Goal: Register for event/course

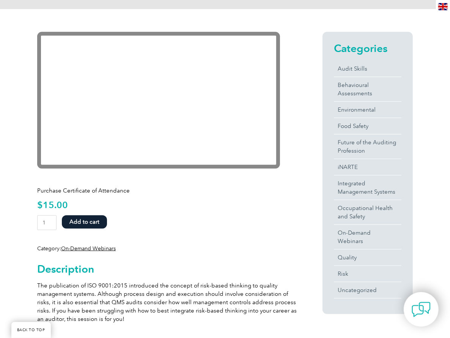
scroll to position [176, 0]
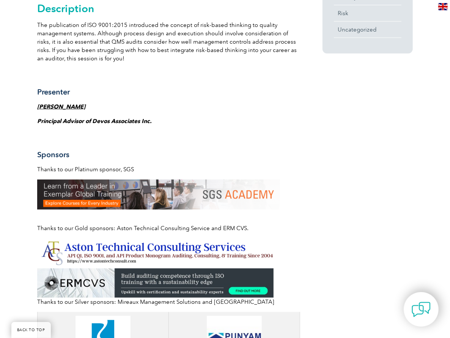
scroll to position [466, 0]
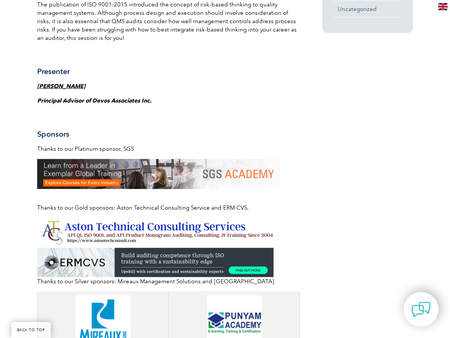
click at [143, 174] on img at bounding box center [158, 174] width 243 height 30
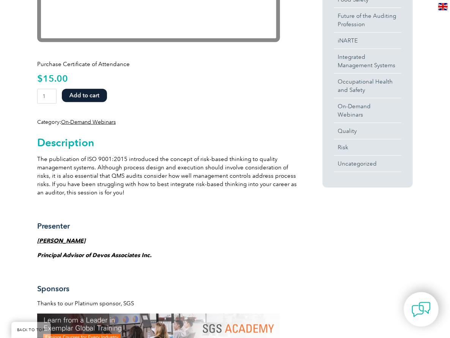
scroll to position [316, 0]
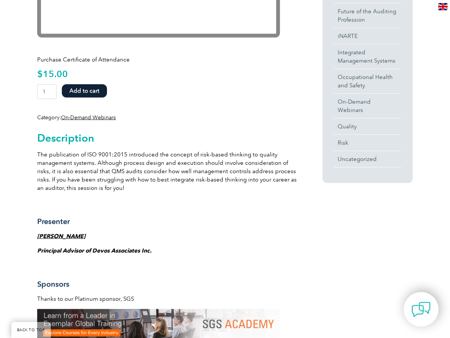
click at [53, 234] on strong "[PERSON_NAME]" at bounding box center [61, 236] width 48 height 7
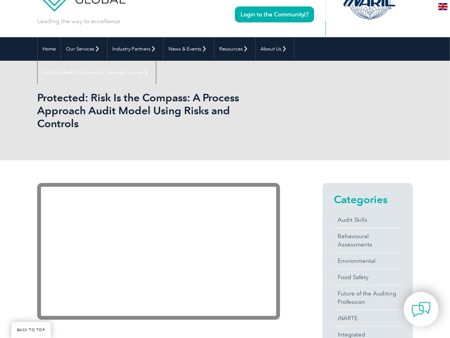
scroll to position [181, 0]
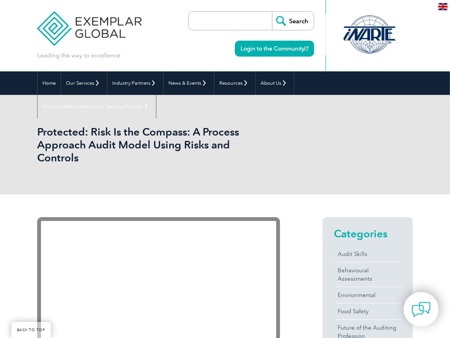
scroll to position [181, 0]
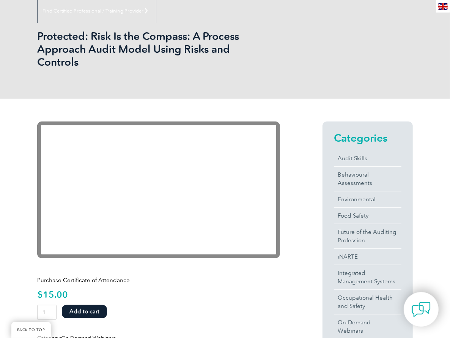
scroll to position [87, 0]
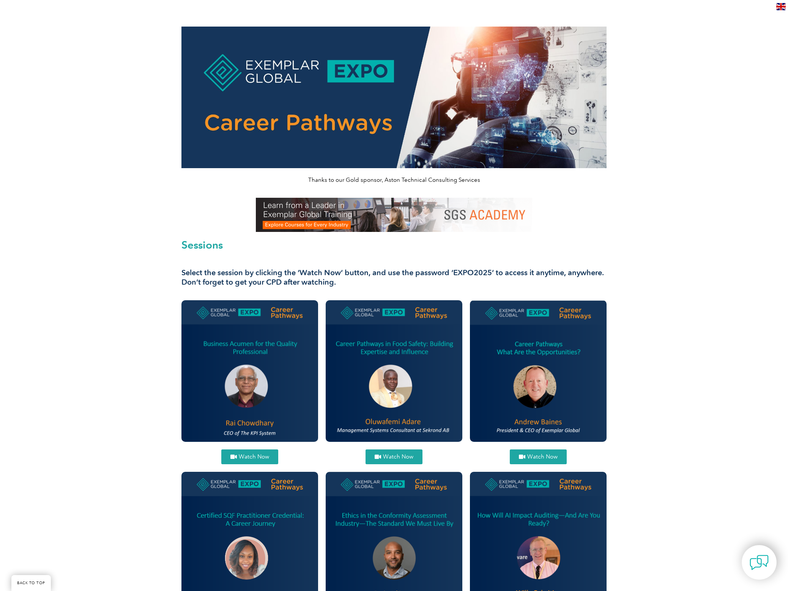
scroll to position [524, 0]
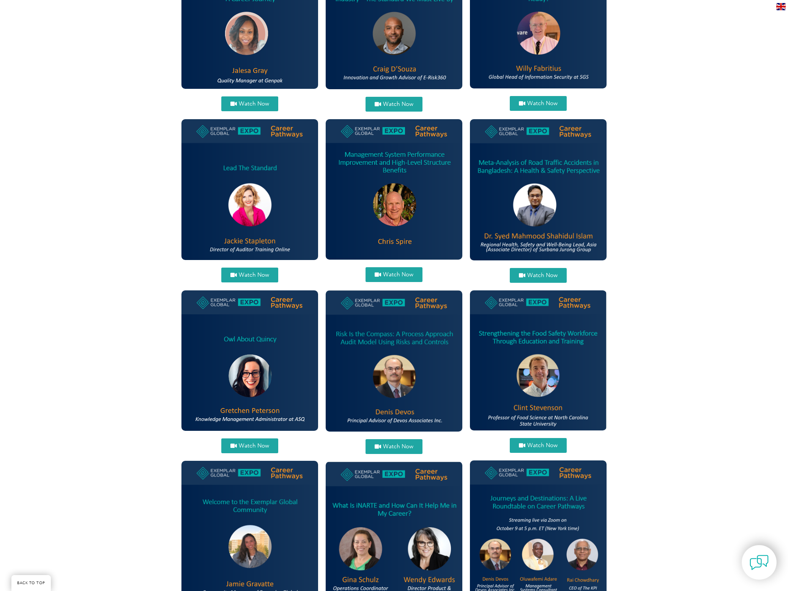
click at [356, 206] on img at bounding box center [393, 189] width 137 height 140
click at [396, 273] on span "Watch Now" at bounding box center [398, 275] width 30 height 6
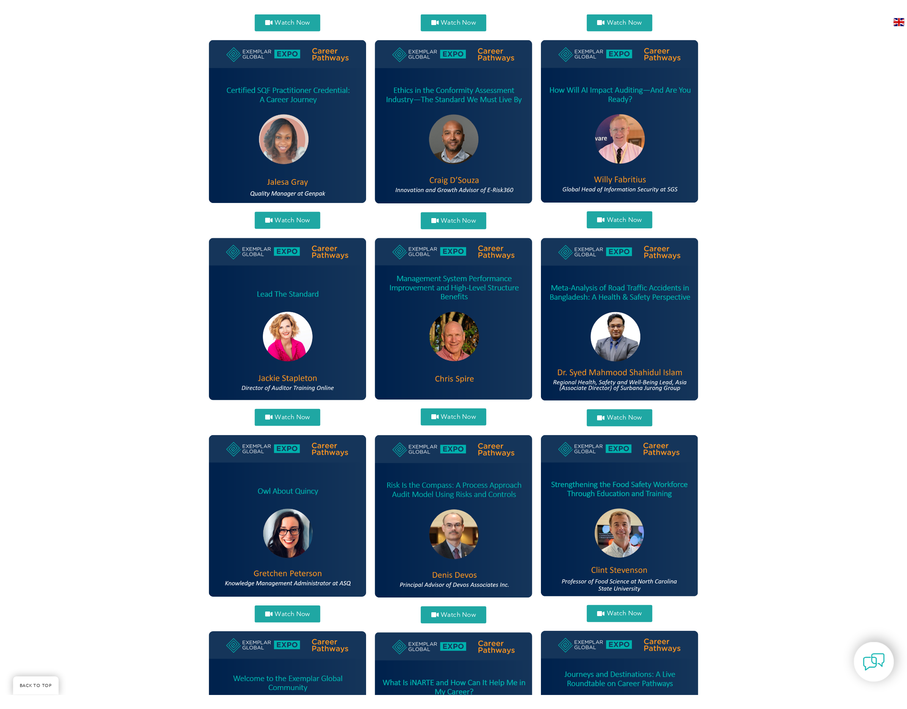
scroll to position [552, 0]
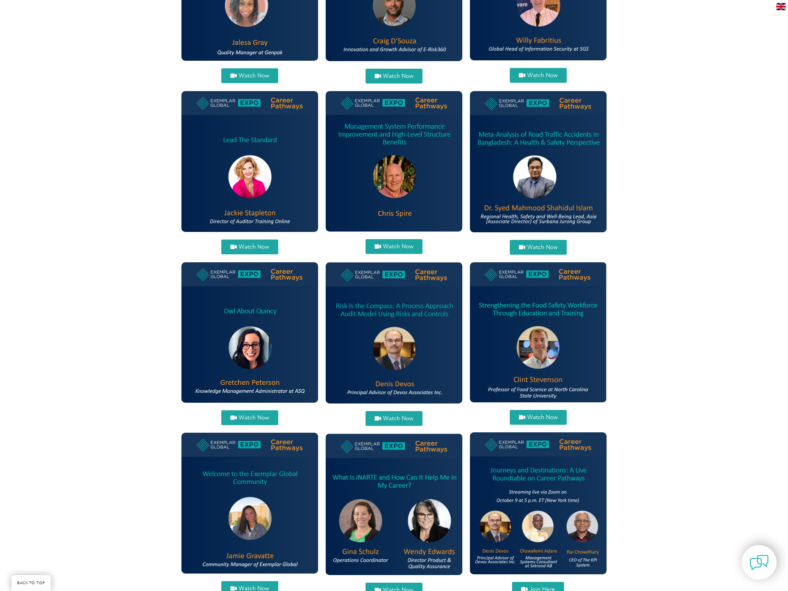
click at [244, 177] on img at bounding box center [249, 161] width 137 height 141
click at [247, 245] on span "Watch Now" at bounding box center [254, 247] width 30 height 6
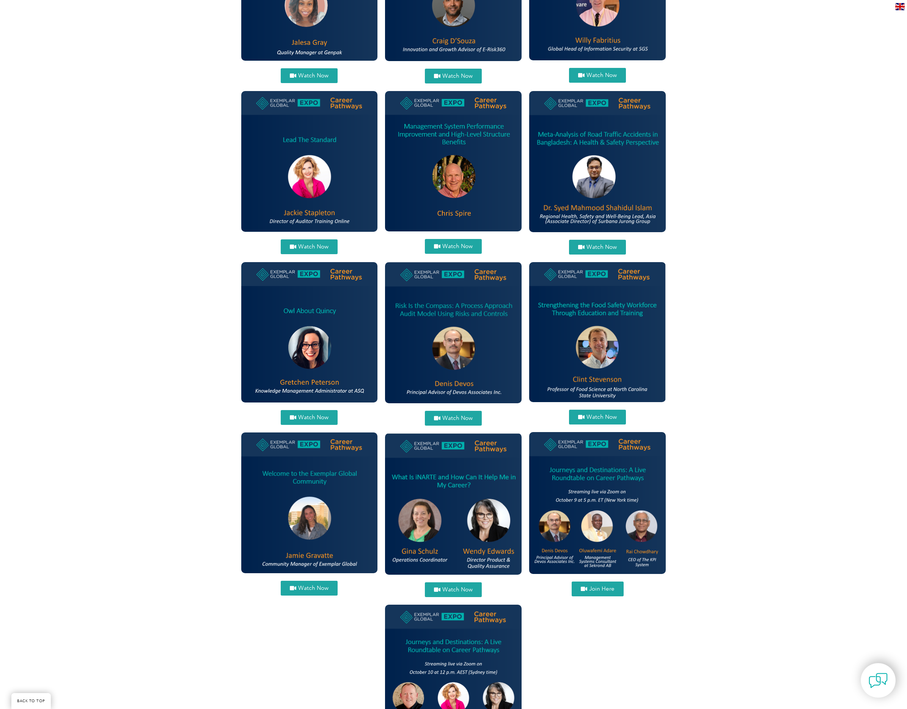
drag, startPoint x: 420, startPoint y: 342, endPoint x: 415, endPoint y: 342, distance: 5.3
click at [420, 342] on img at bounding box center [453, 332] width 137 height 141
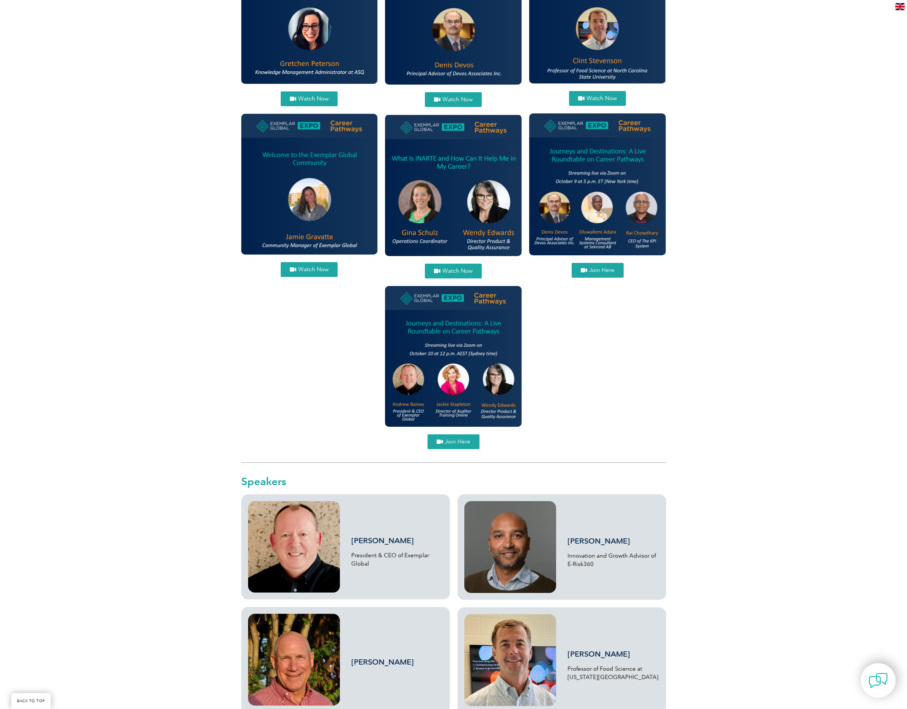
scroll to position [871, 0]
click at [450, 325] on img at bounding box center [453, 356] width 137 height 141
click at [455, 442] on span "Join Here" at bounding box center [457, 442] width 25 height 6
click at [292, 370] on div "Watch Now Watch Now" at bounding box center [309, 196] width 144 height 514
drag, startPoint x: 459, startPoint y: 441, endPoint x: 430, endPoint y: 435, distance: 29.4
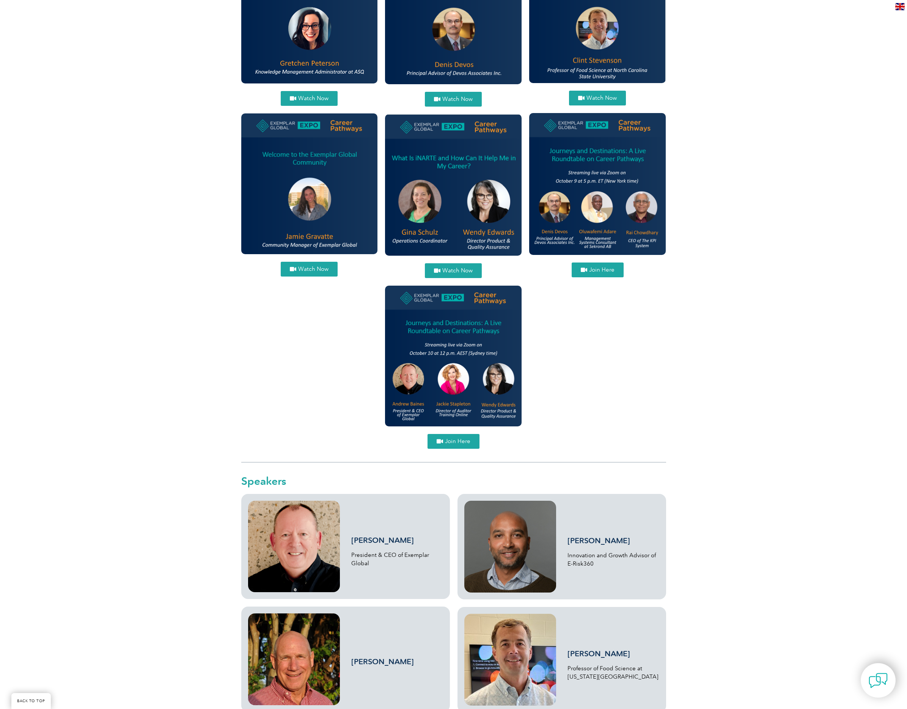
click at [459, 441] on span "Join Here" at bounding box center [457, 442] width 25 height 6
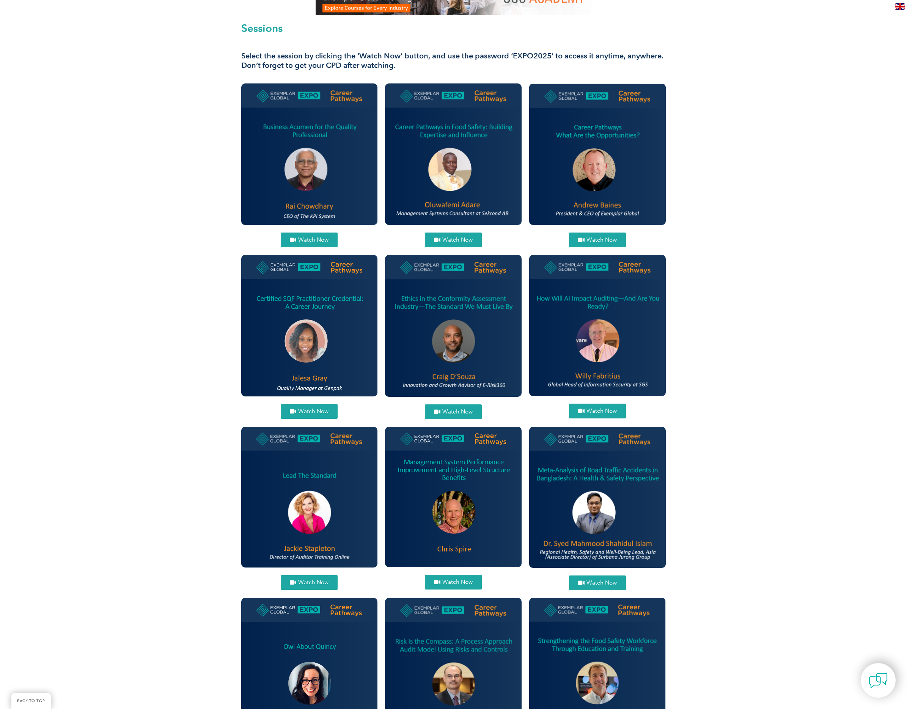
scroll to position [212, 0]
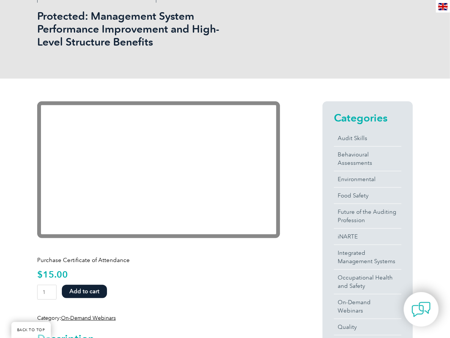
scroll to position [115, 0]
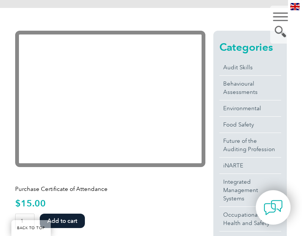
scroll to position [191, 0]
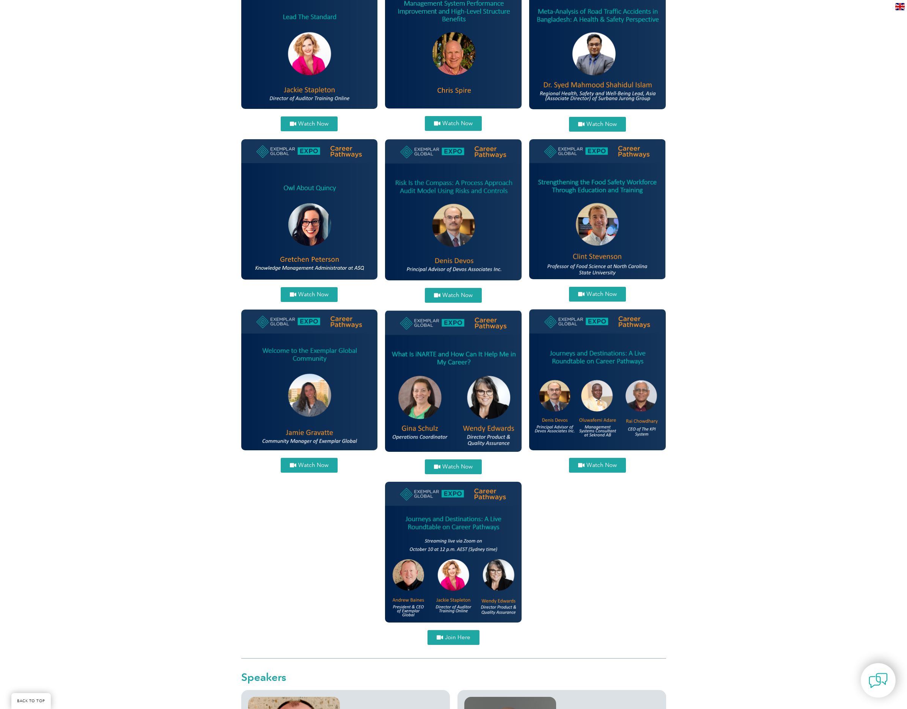
scroll to position [892, 0]
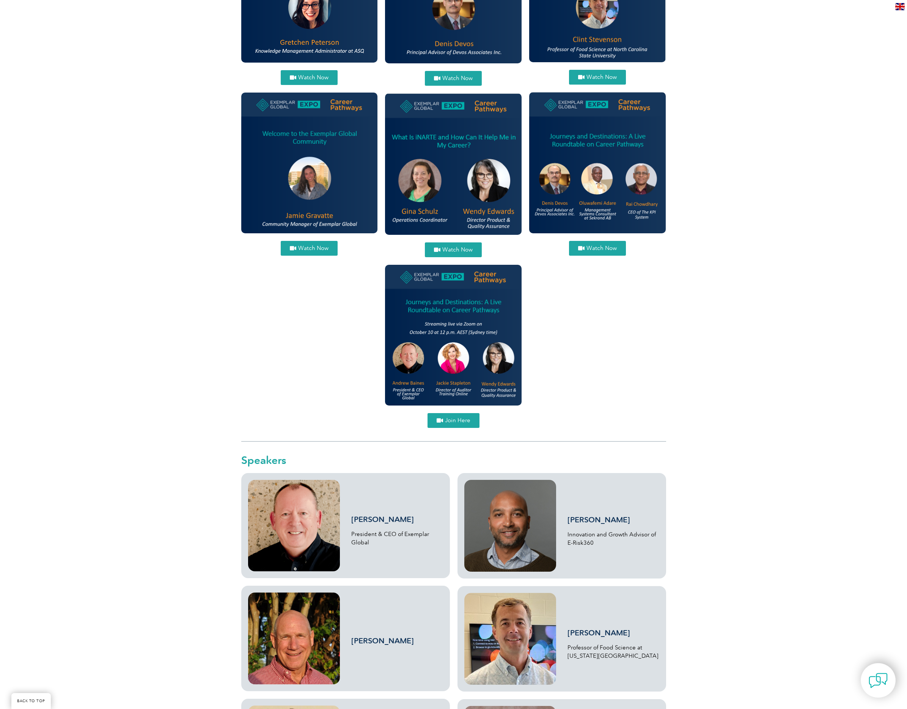
click at [448, 419] on span "Join Here" at bounding box center [457, 421] width 25 height 6
drag, startPoint x: 178, startPoint y: 93, endPoint x: 355, endPoint y: 79, distance: 177.3
click at [178, 93] on div "Thanks to our Gold sponsor, Aston Technical Consulting Services Sessions Select…" at bounding box center [453, 377] width 907 height 2539
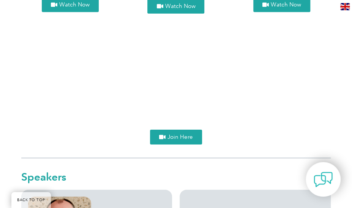
scroll to position [894, 0]
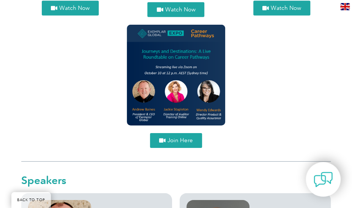
click at [174, 143] on span "Join Here" at bounding box center [179, 140] width 25 height 6
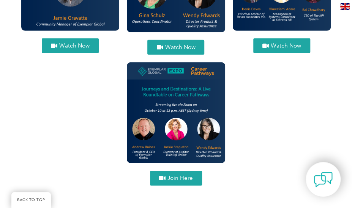
scroll to position [856, 0]
click at [179, 138] on img at bounding box center [176, 112] width 98 height 101
click at [174, 135] on img at bounding box center [176, 112] width 98 height 101
drag, startPoint x: 171, startPoint y: 162, endPoint x: 167, endPoint y: 159, distance: 5.4
click at [171, 147] on img at bounding box center [176, 112] width 98 height 101
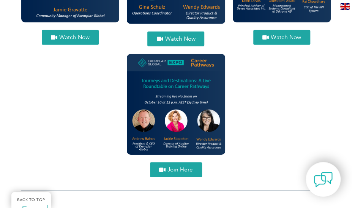
scroll to position [868, 0]
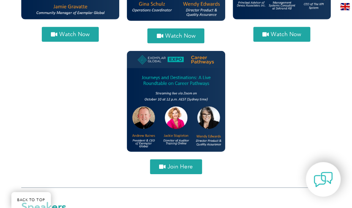
click at [173, 147] on span "Join Here" at bounding box center [179, 167] width 25 height 6
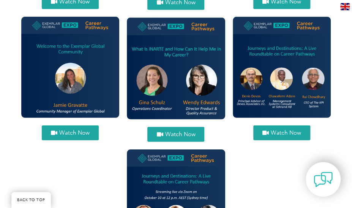
scroll to position [759, 0]
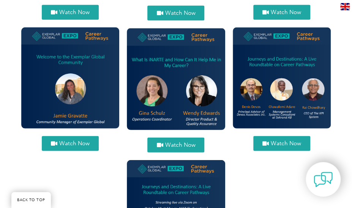
click at [237, 147] on div "Watch Now" at bounding box center [282, 143] width 98 height 15
click at [237, 146] on span "Watch Now" at bounding box center [285, 143] width 30 height 6
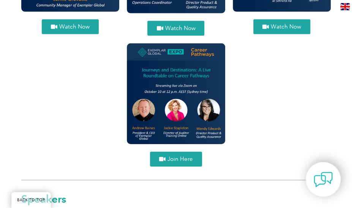
scroll to position [899, 0]
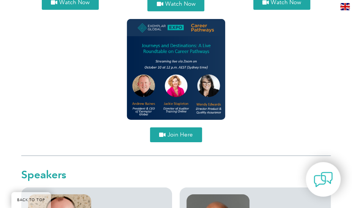
click at [174, 137] on span "Join Here" at bounding box center [179, 135] width 25 height 6
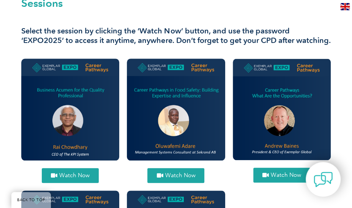
scroll to position [189, 0]
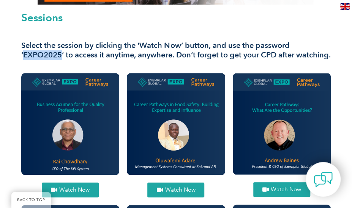
drag, startPoint x: 24, startPoint y: 53, endPoint x: 61, endPoint y: 52, distance: 37.2
click at [61, 52] on h3 "Select the session by clicking the ‘Watch Now’ button, and use the password ‘EX…" at bounding box center [175, 50] width 309 height 19
copy h3 "EXPO2025"
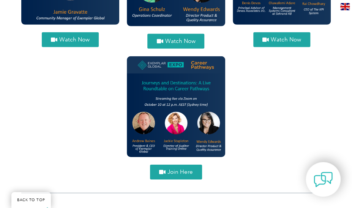
scroll to position [876, 0]
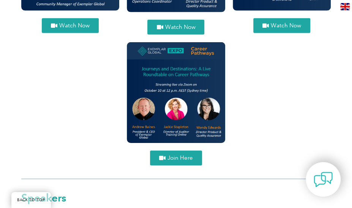
click at [175, 147] on span "Join Here" at bounding box center [179, 158] width 25 height 6
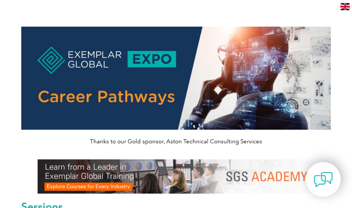
scroll to position [0, 0]
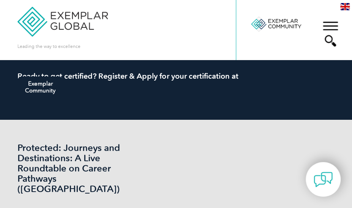
scroll to position [3, 0]
